Goal: Check status: Check status

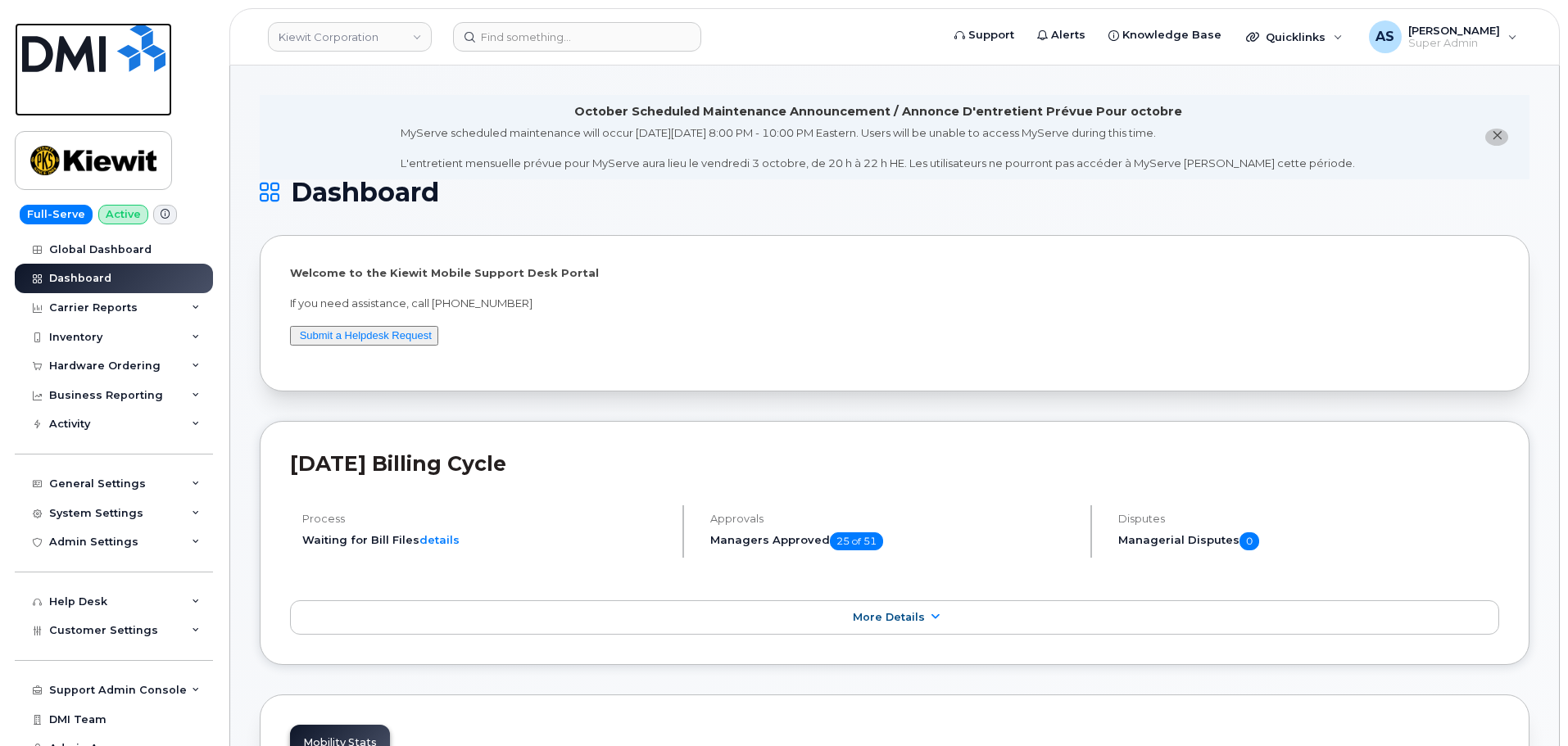
click at [112, 60] on img at bounding box center [94, 48] width 144 height 49
click at [105, 364] on div "Hardware Ordering" at bounding box center [105, 366] width 111 height 13
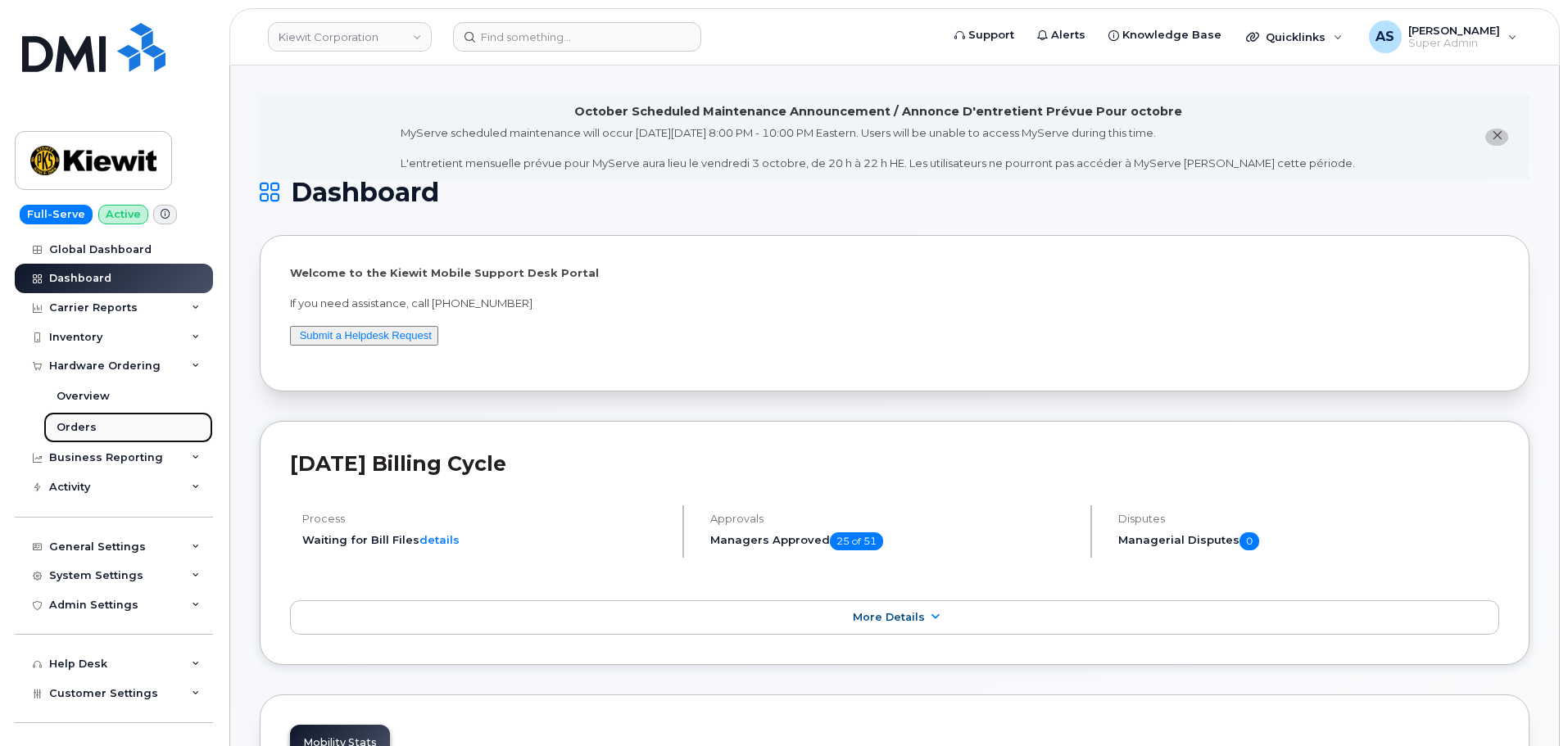
click at [106, 427] on link "Orders" at bounding box center [128, 427] width 169 height 31
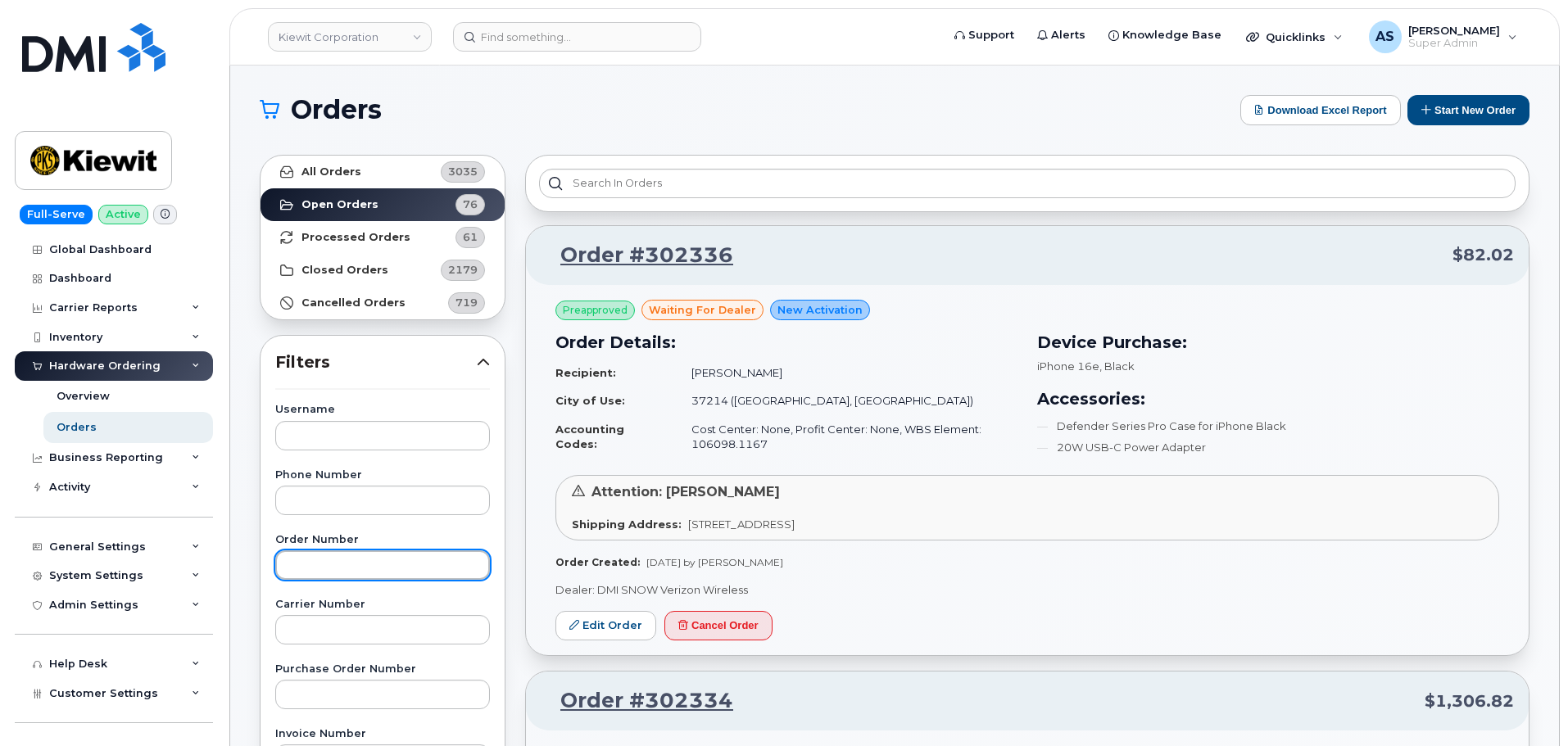
click at [390, 569] on input "text" at bounding box center [383, 565] width 214 height 30
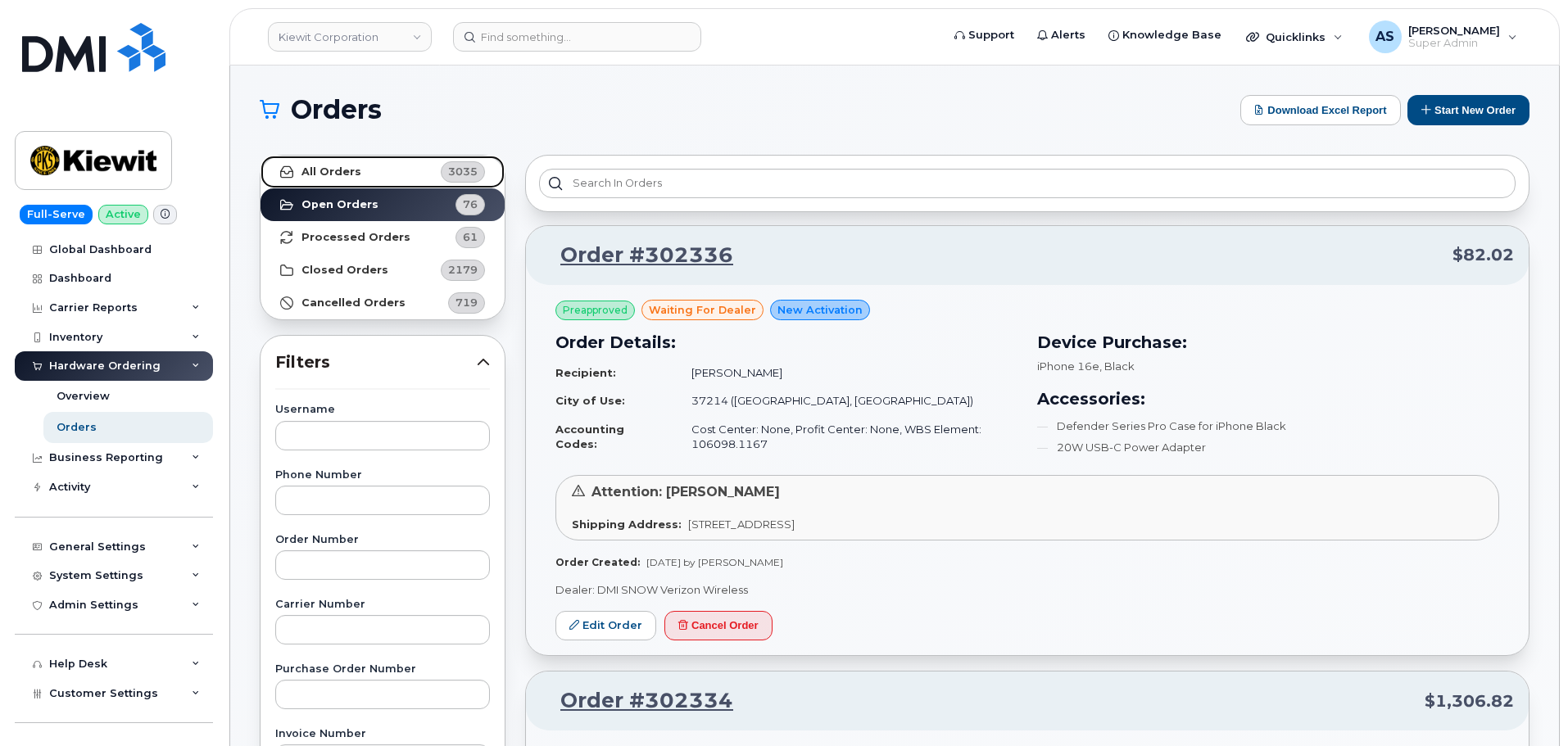
click at [362, 174] on link "All Orders 3035" at bounding box center [382, 172] width 244 height 33
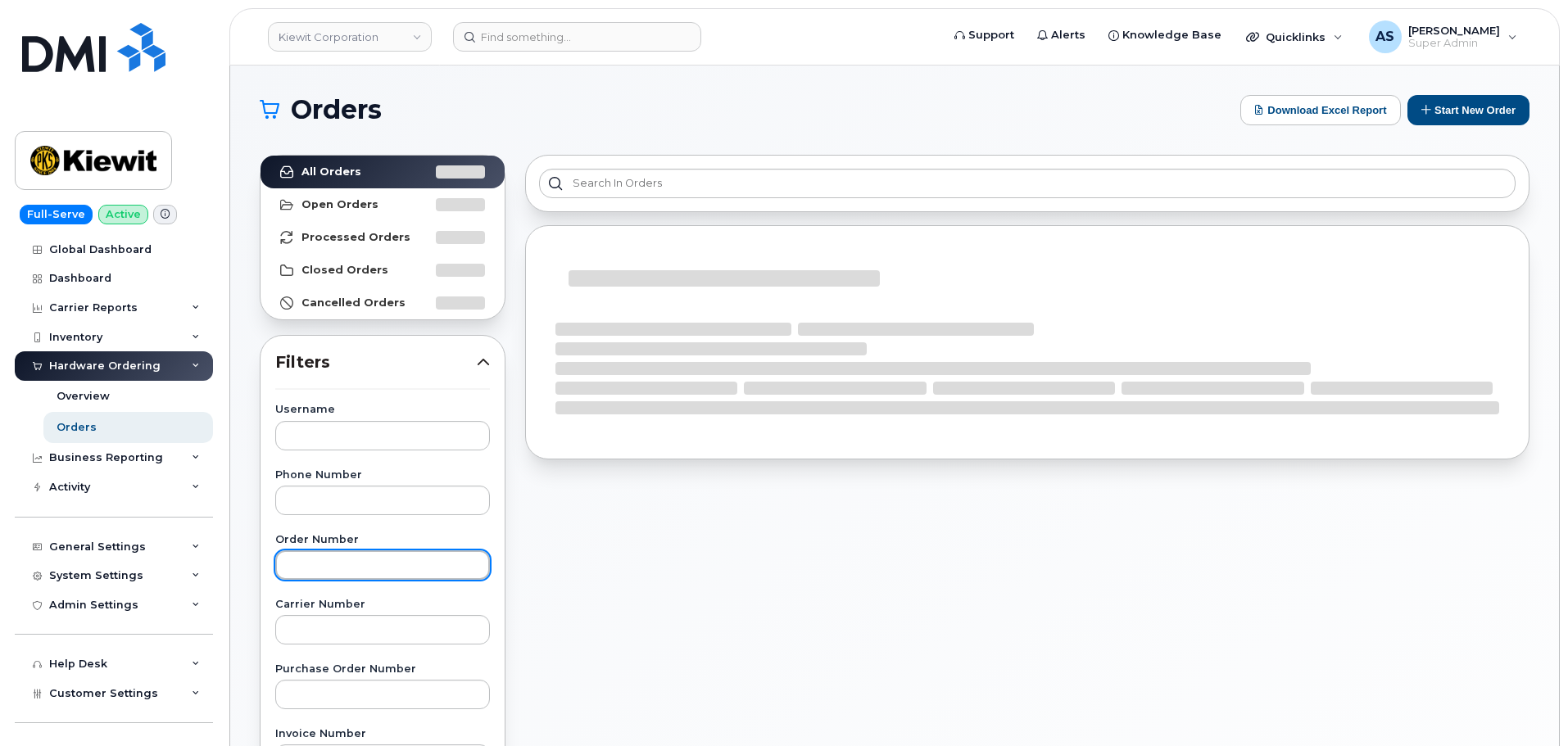
click at [374, 568] on input "text" at bounding box center [383, 565] width 214 height 30
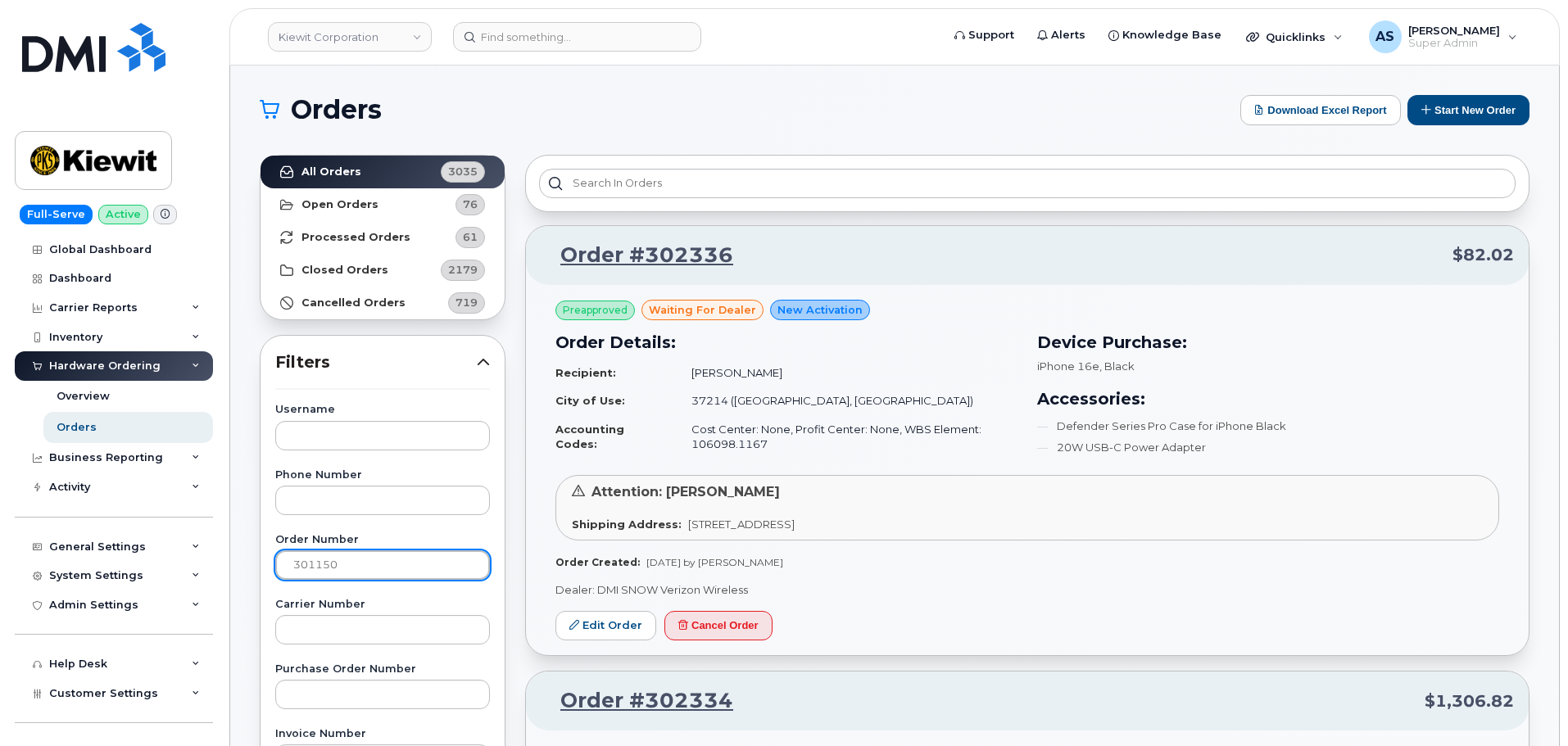
type input "301150"
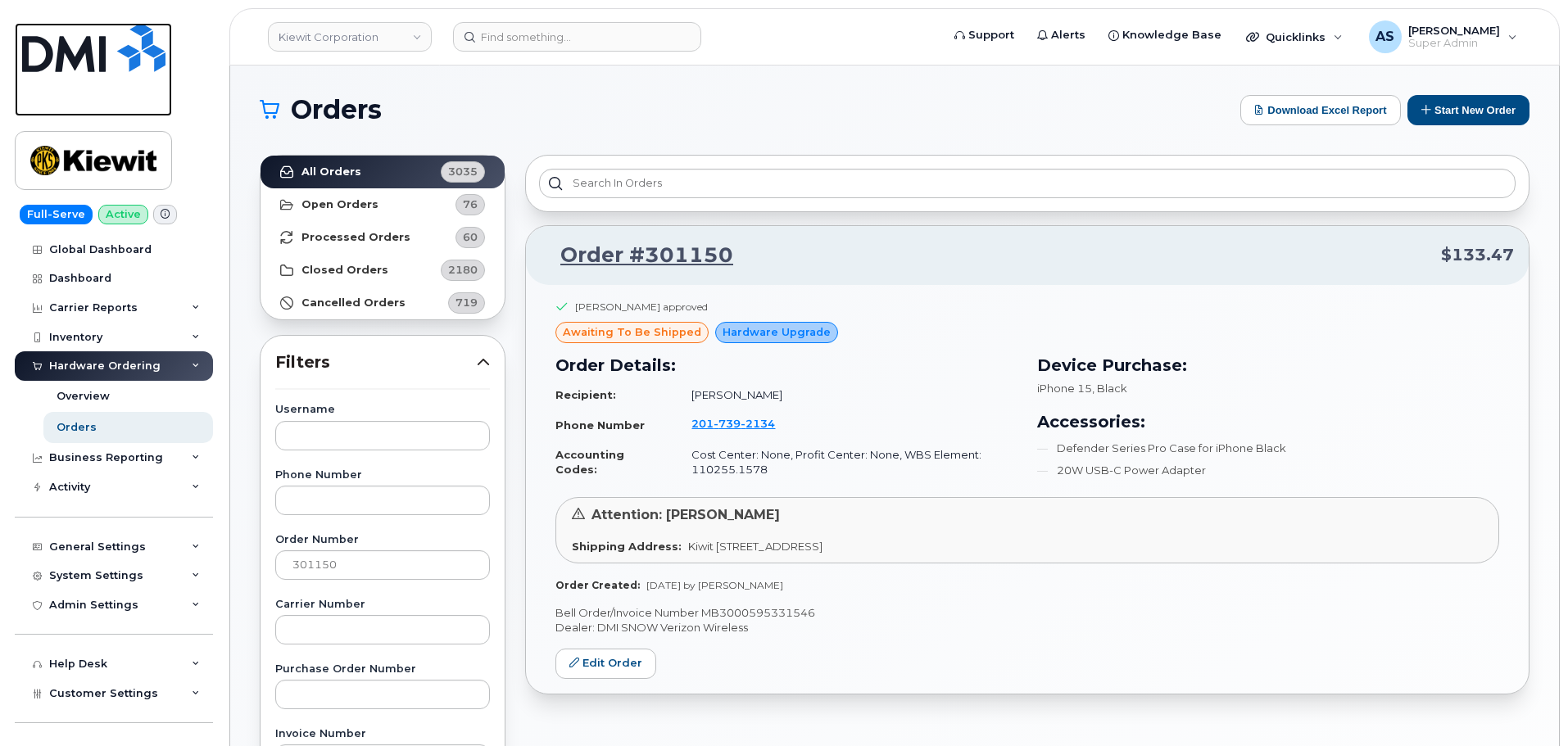
click at [83, 39] on img at bounding box center [94, 48] width 144 height 49
